Goal: Transaction & Acquisition: Download file/media

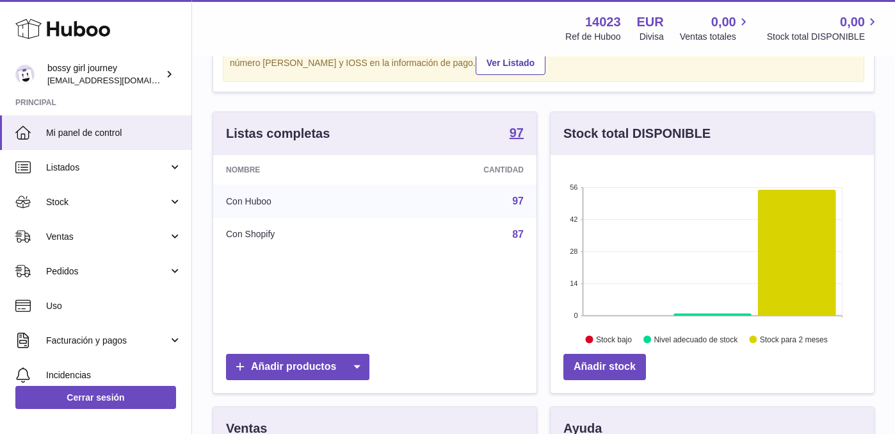
scroll to position [199, 0]
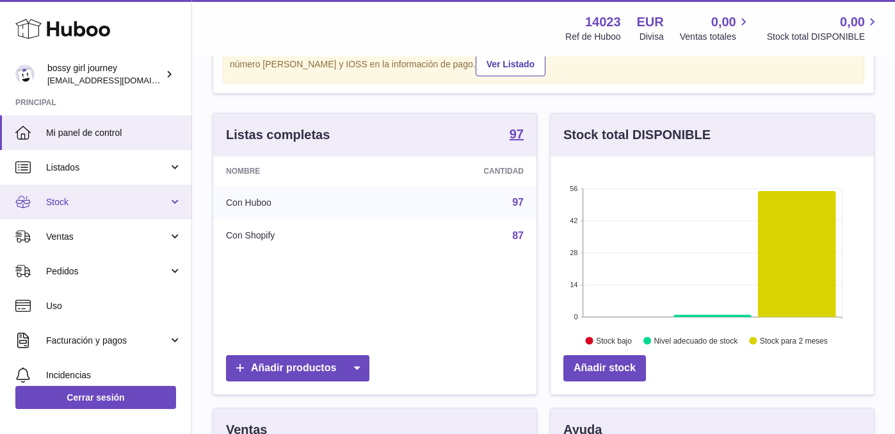
click at [136, 207] on link "Stock" at bounding box center [95, 201] width 191 height 35
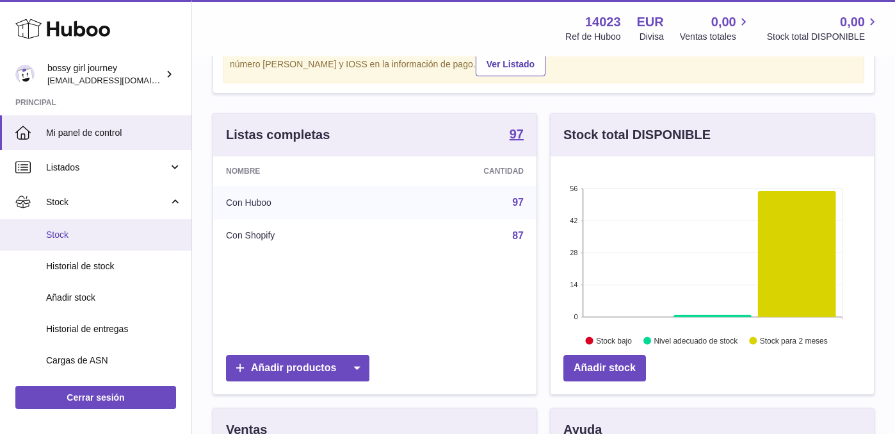
click at [120, 236] on span "Stock" at bounding box center [114, 235] width 136 height 12
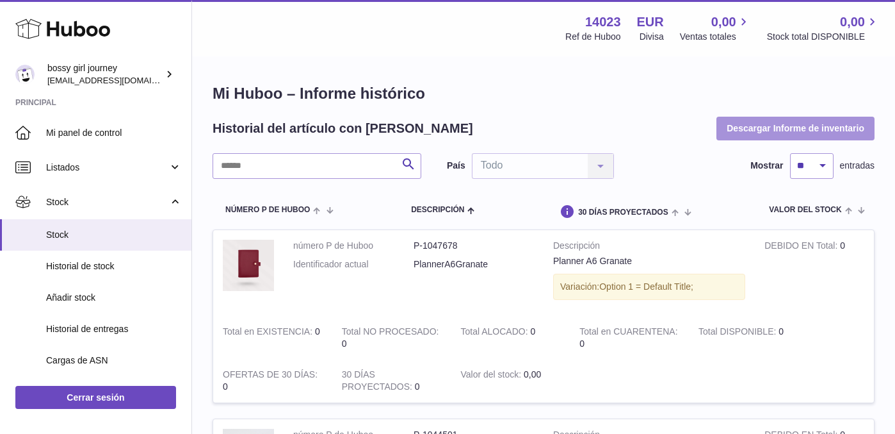
click at [788, 137] on button "Descargar Informe de inventario" at bounding box center [796, 128] width 158 height 23
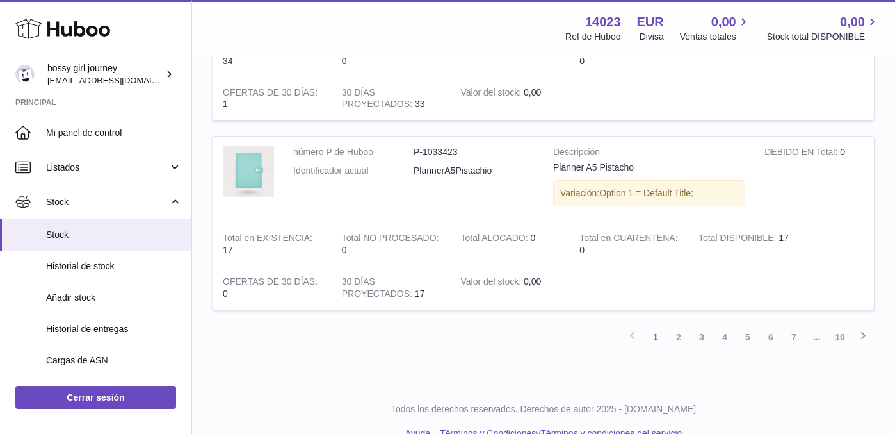
scroll to position [1837, 0]
